Goal: Task Accomplishment & Management: Use online tool/utility

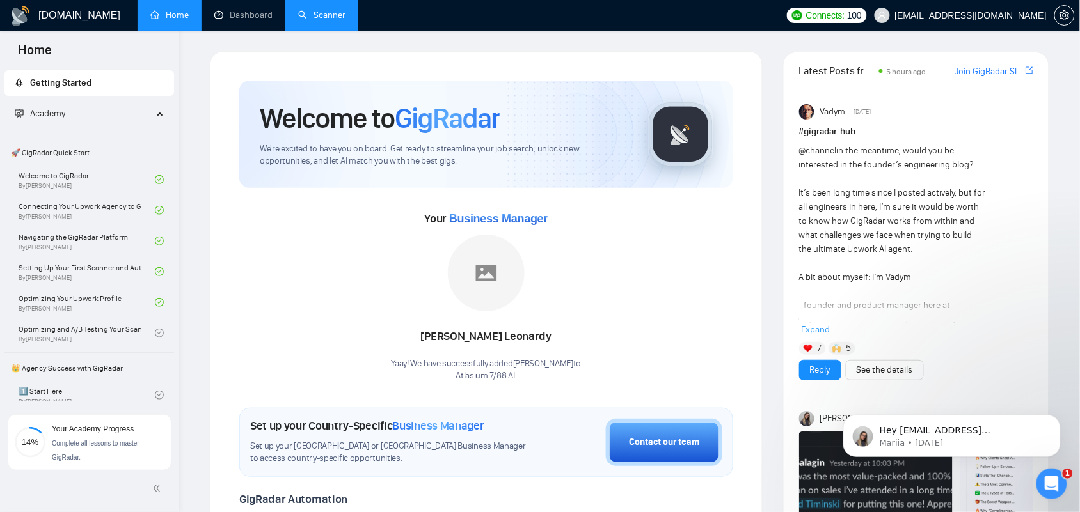
click at [314, 13] on link "Scanner" at bounding box center [321, 15] width 47 height 11
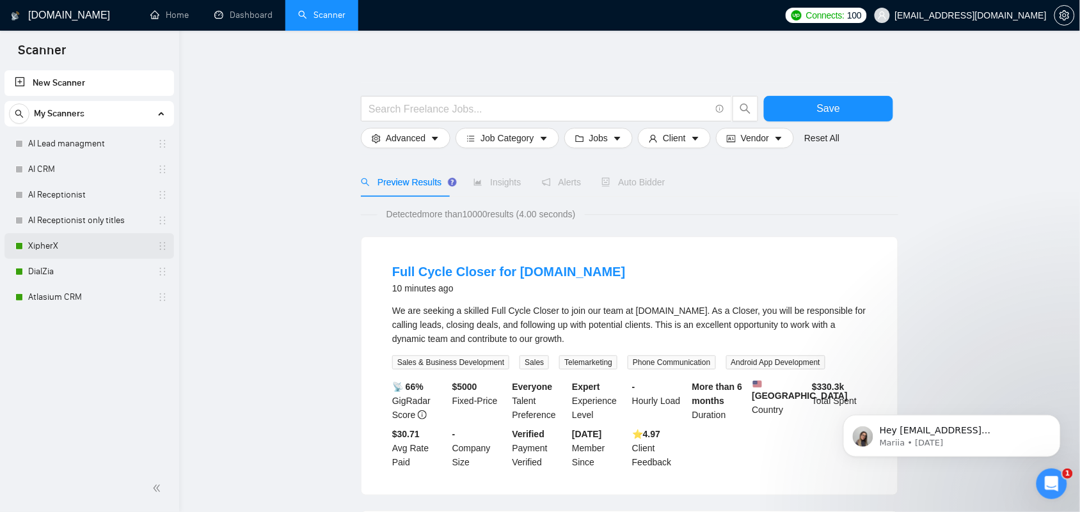
click at [58, 242] on link "XipherX" at bounding box center [89, 246] width 122 height 26
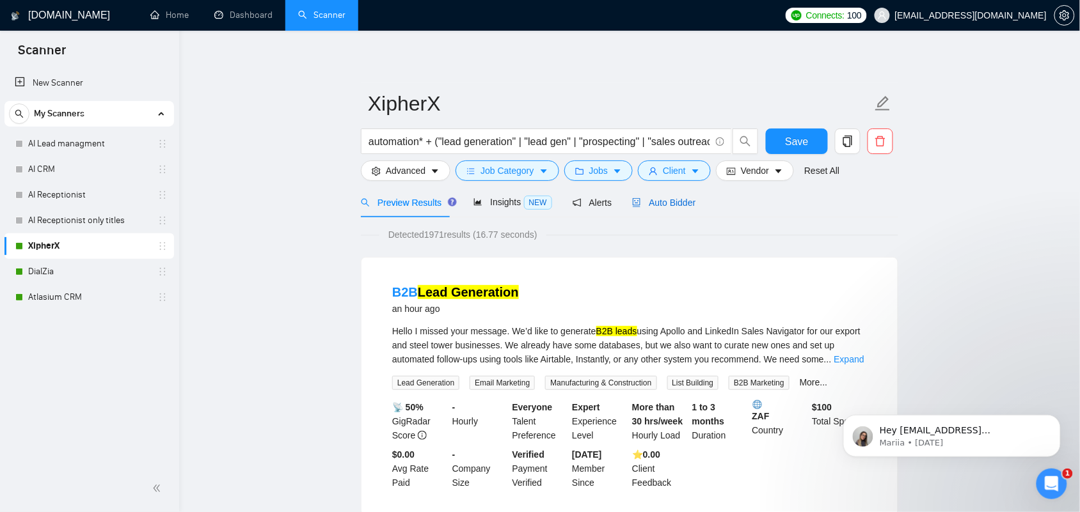
click at [672, 202] on span "Auto Bidder" at bounding box center [663, 203] width 63 height 10
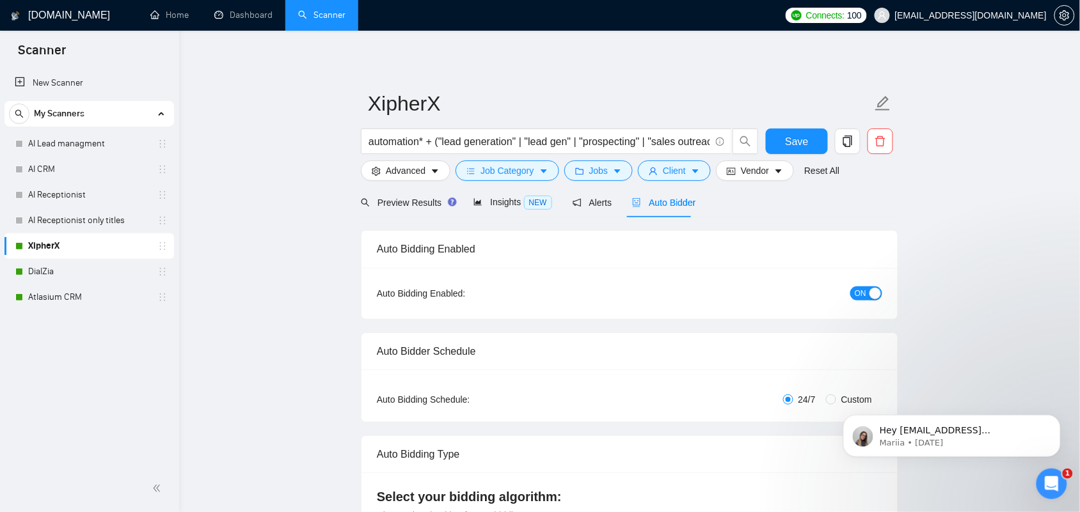
checkbox input "true"
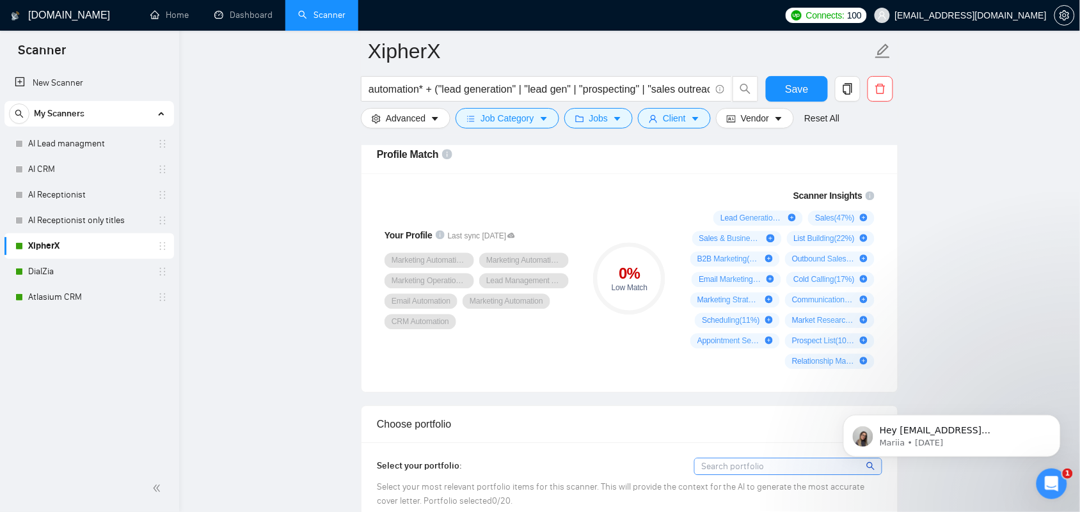
scroll to position [880, 0]
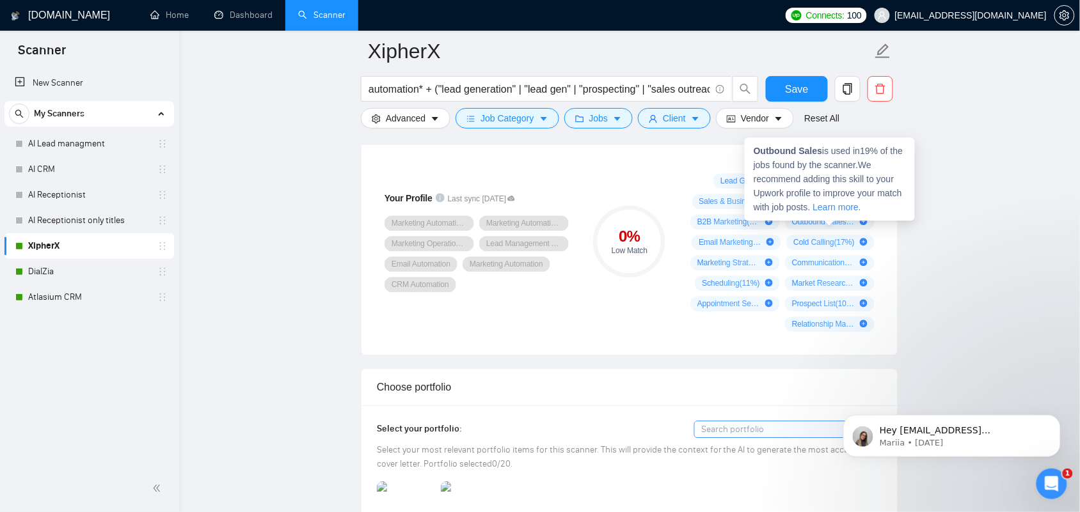
click at [862, 224] on icon "plus-circle" at bounding box center [864, 222] width 8 height 8
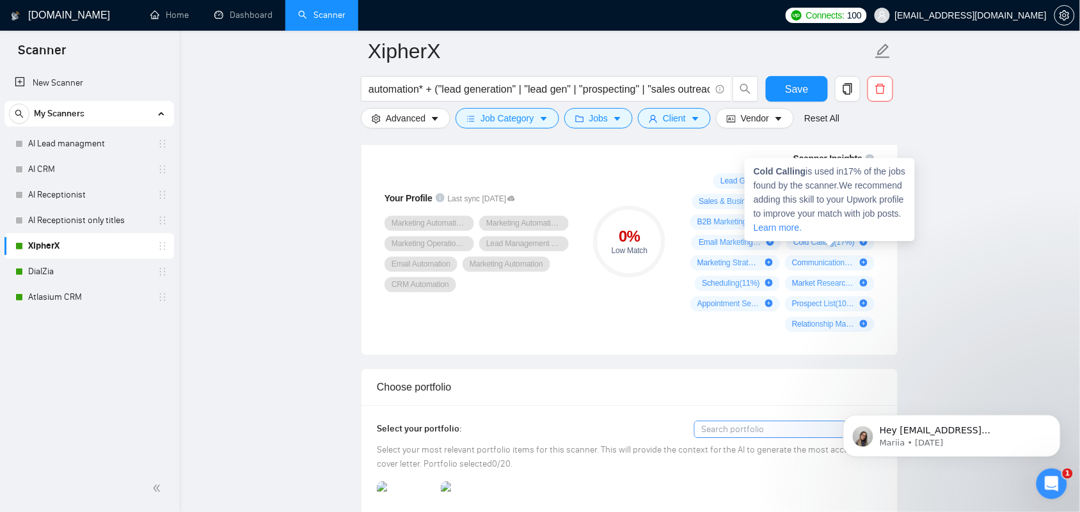
click at [864, 242] on icon "plus-circle" at bounding box center [864, 242] width 8 height 8
click at [864, 246] on icon "plus-circle" at bounding box center [864, 242] width 8 height 8
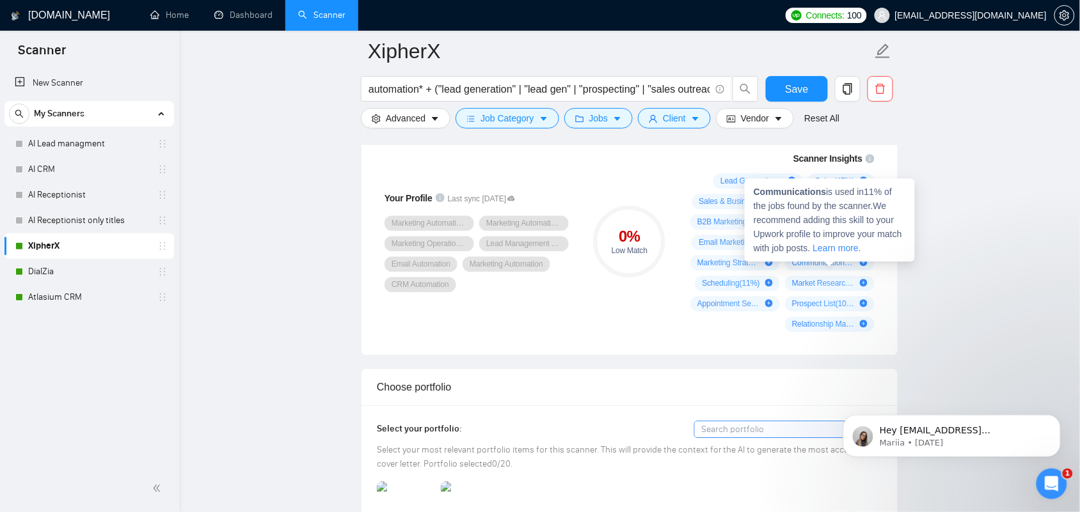
click at [865, 266] on icon "plus-circle" at bounding box center [864, 262] width 8 height 8
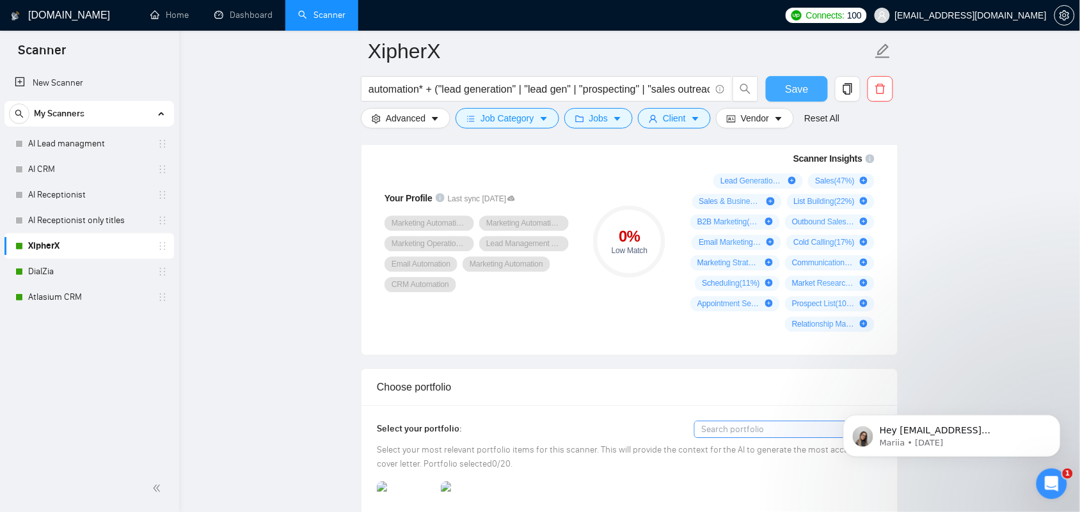
click at [798, 93] on span "Save" at bounding box center [796, 89] width 23 height 16
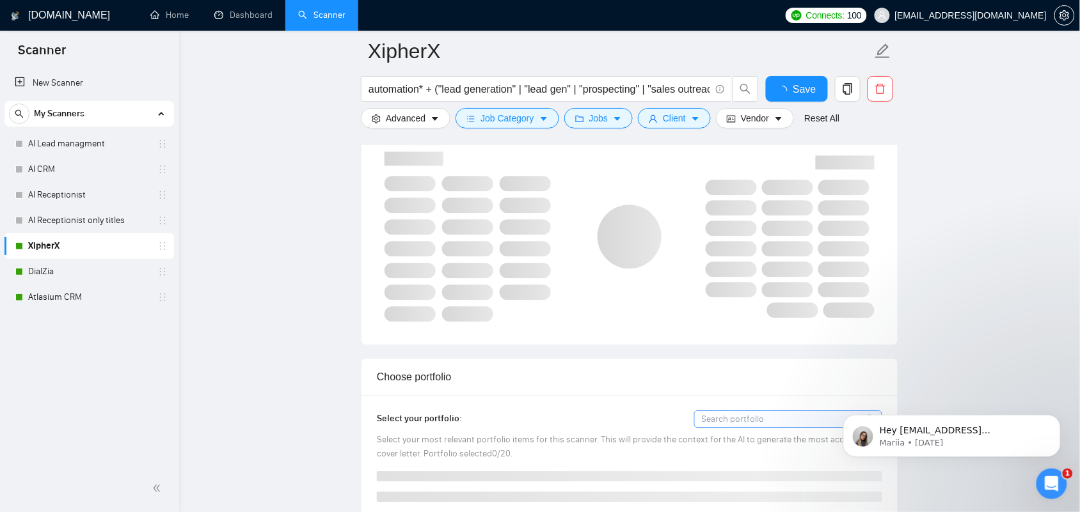
checkbox input "true"
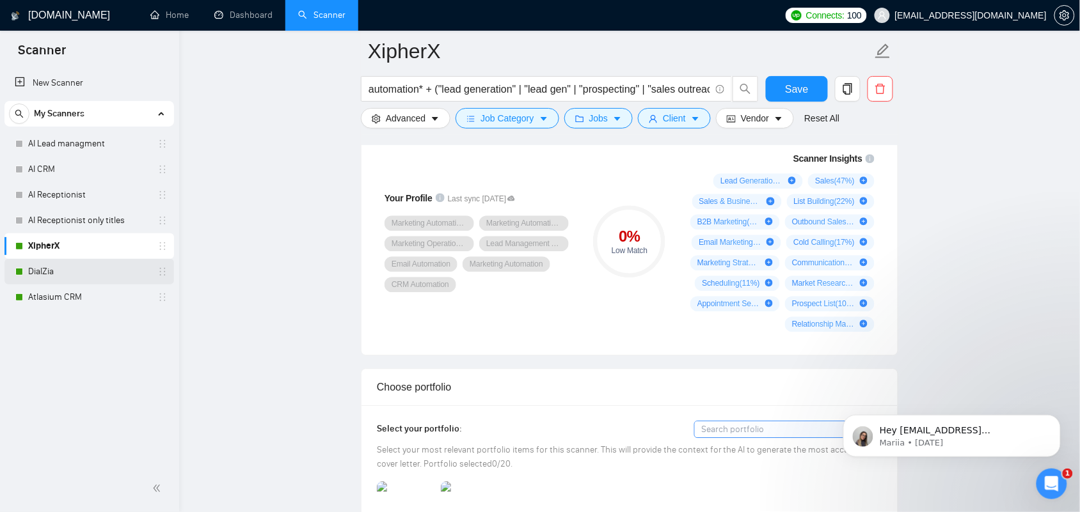
click at [47, 275] on link "DialZia" at bounding box center [89, 272] width 122 height 26
